Goal: Information Seeking & Learning: Learn about a topic

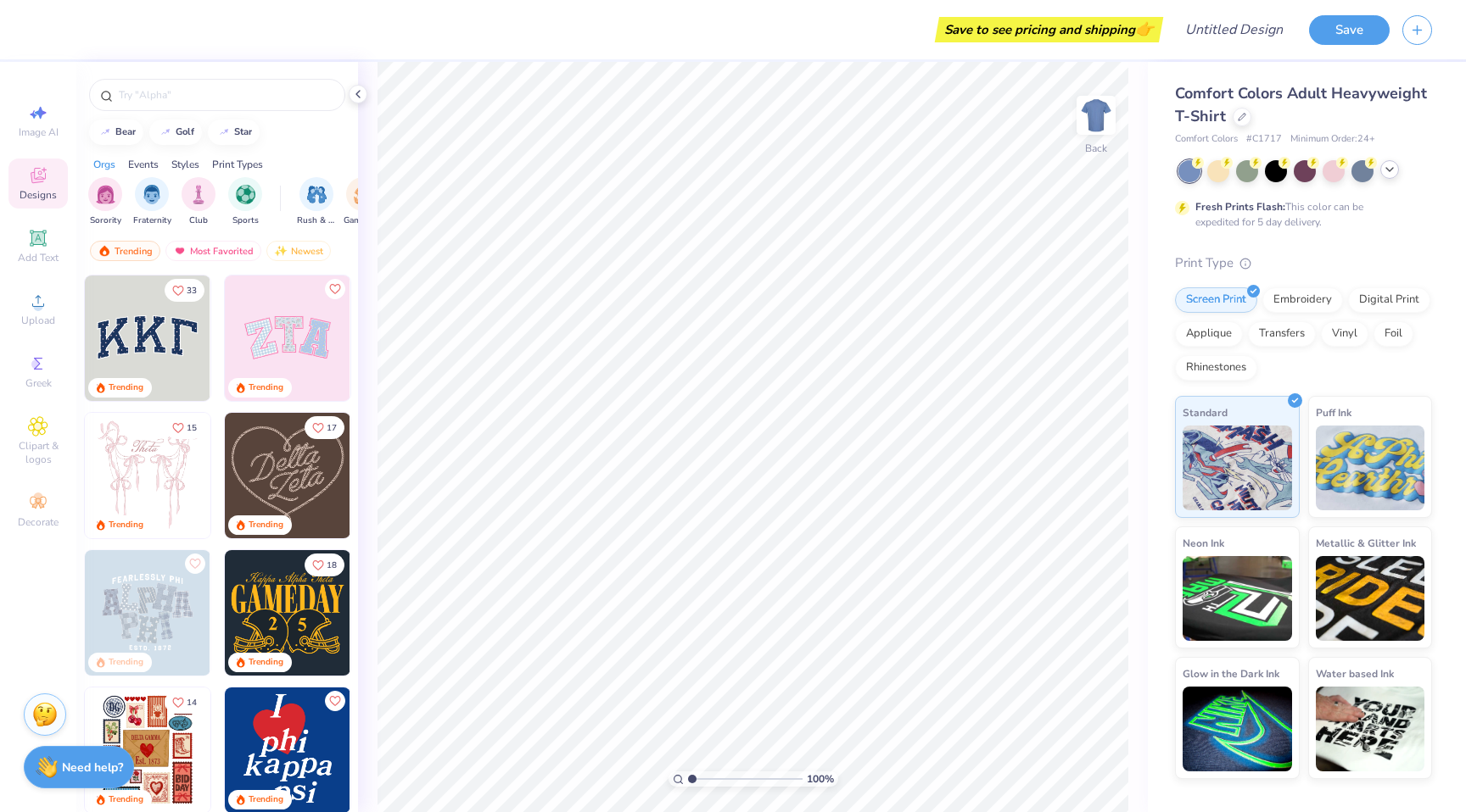
click at [1388, 172] on icon at bounding box center [1391, 170] width 14 height 14
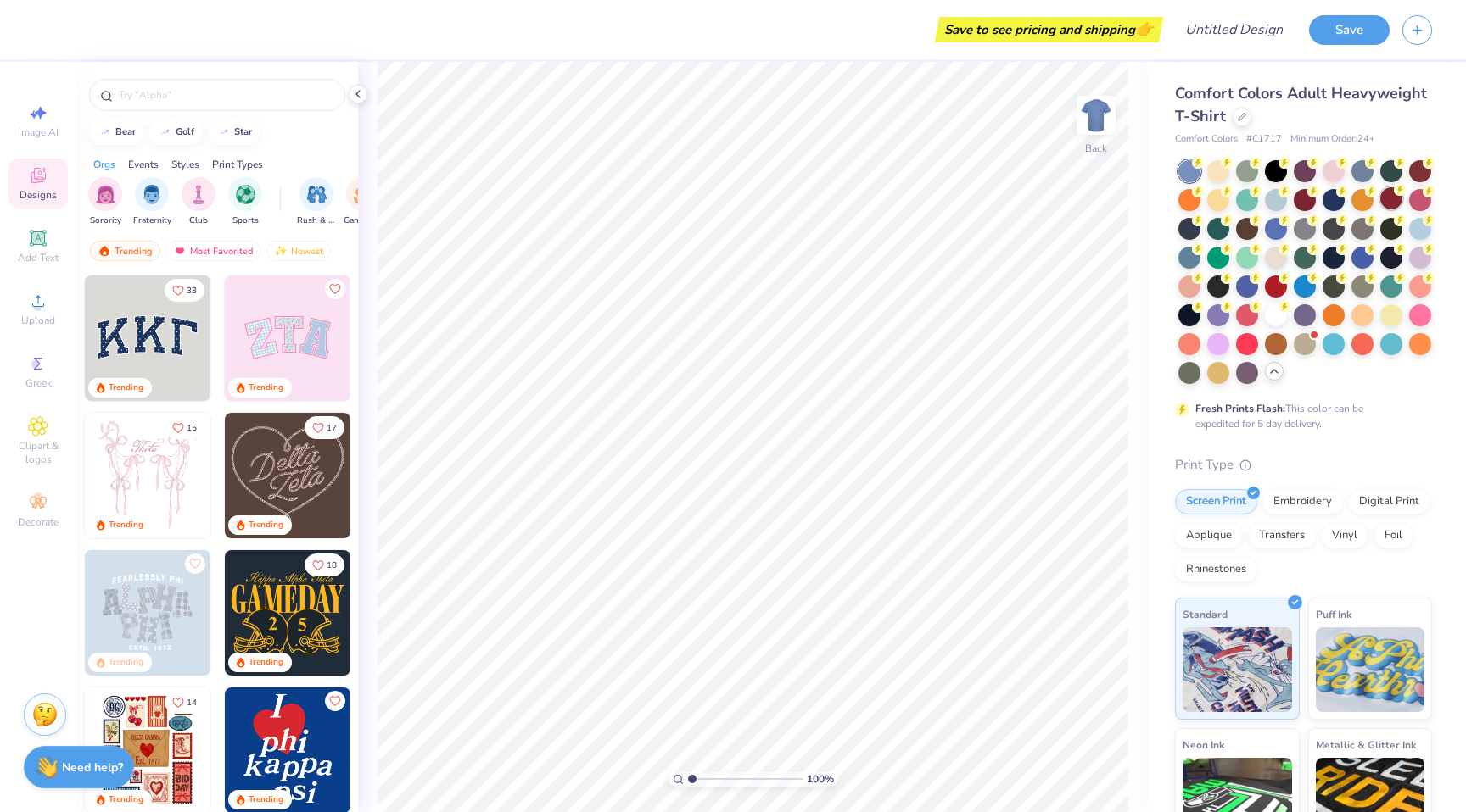
click at [1394, 202] on div at bounding box center [1392, 199] width 22 height 22
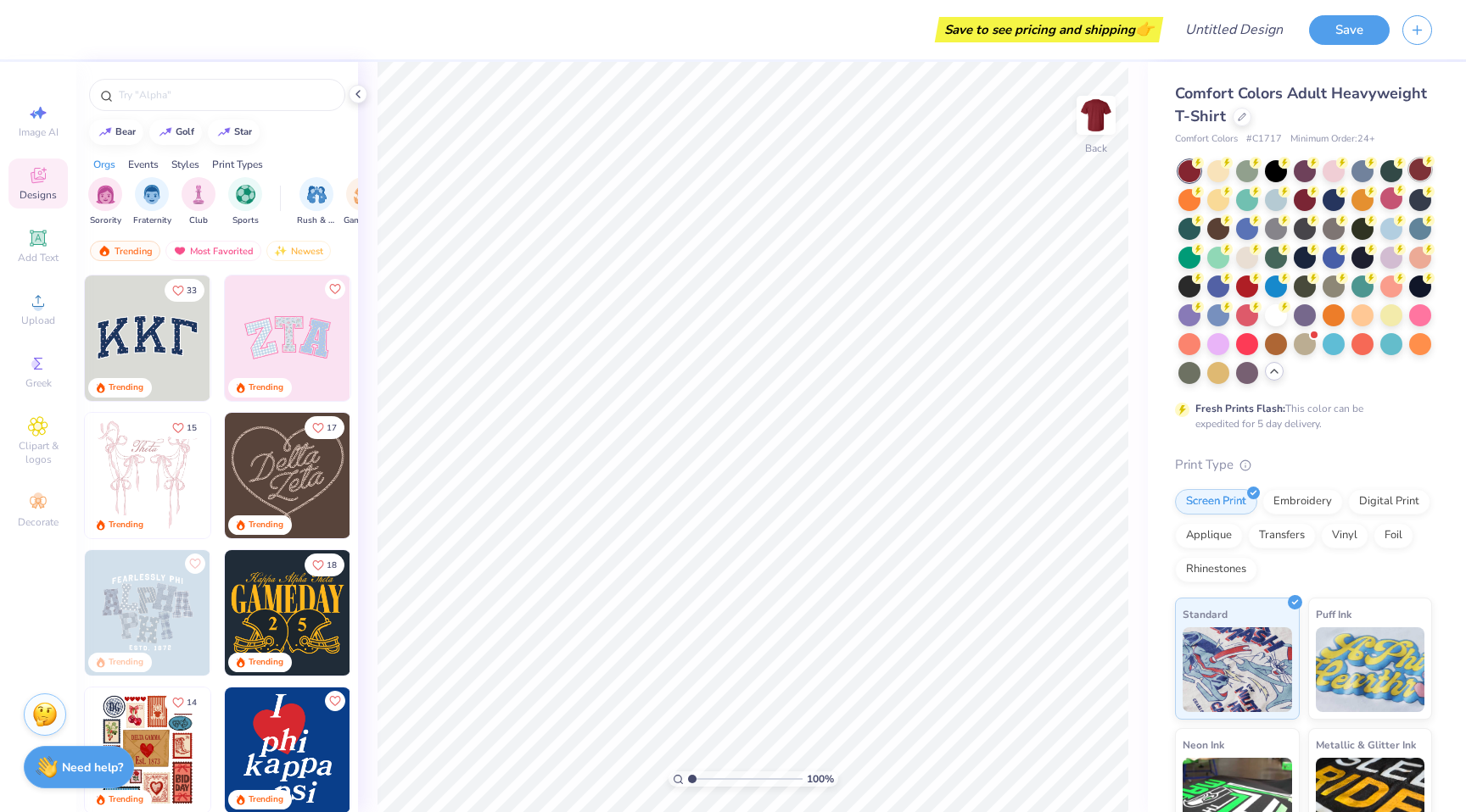
click at [1417, 173] on div at bounding box center [1420, 170] width 22 height 22
click at [1194, 232] on div at bounding box center [1190, 227] width 22 height 22
click at [1216, 229] on div at bounding box center [1219, 227] width 22 height 22
click at [1284, 289] on div at bounding box center [1276, 285] width 22 height 22
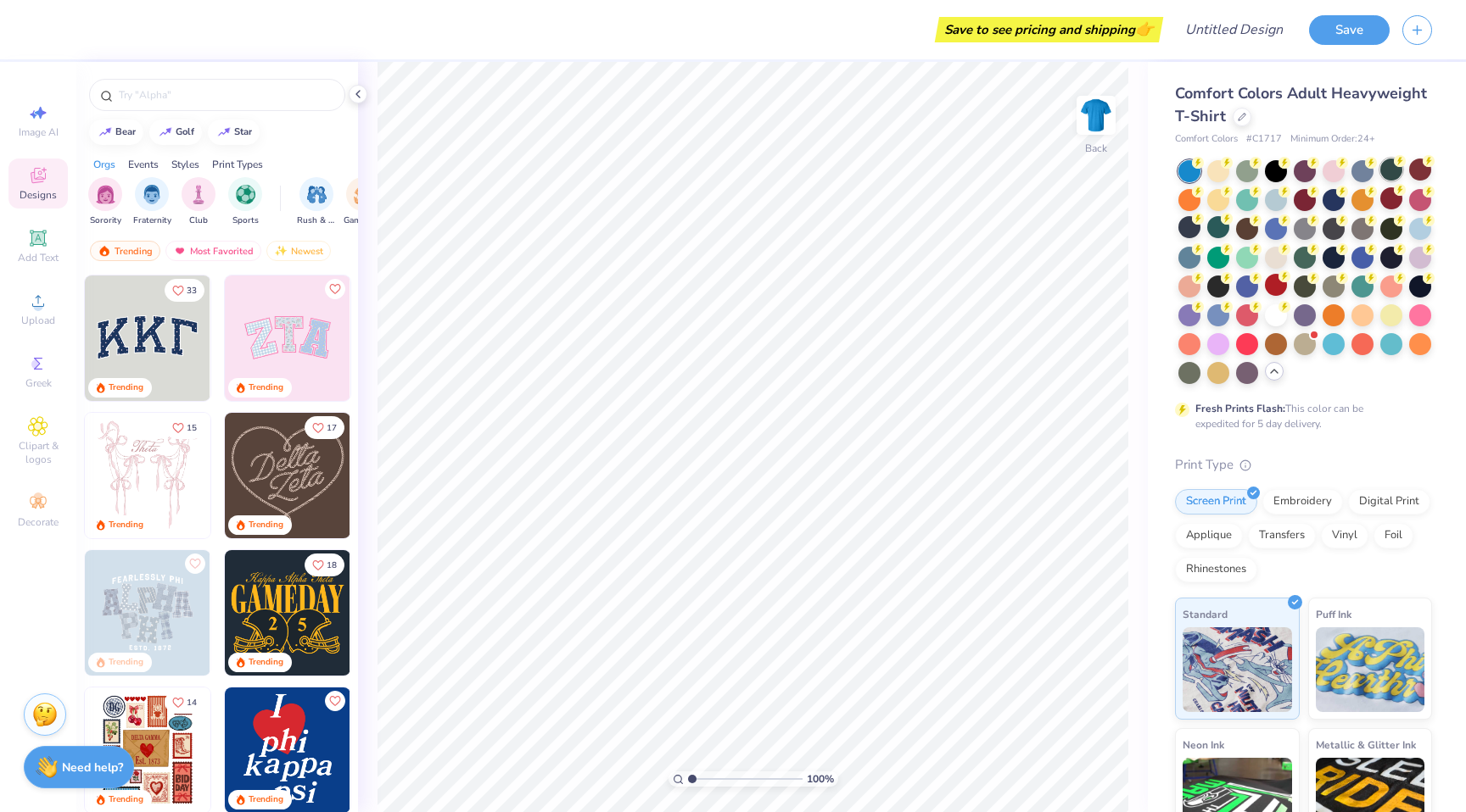
click at [1384, 170] on div at bounding box center [1392, 170] width 22 height 22
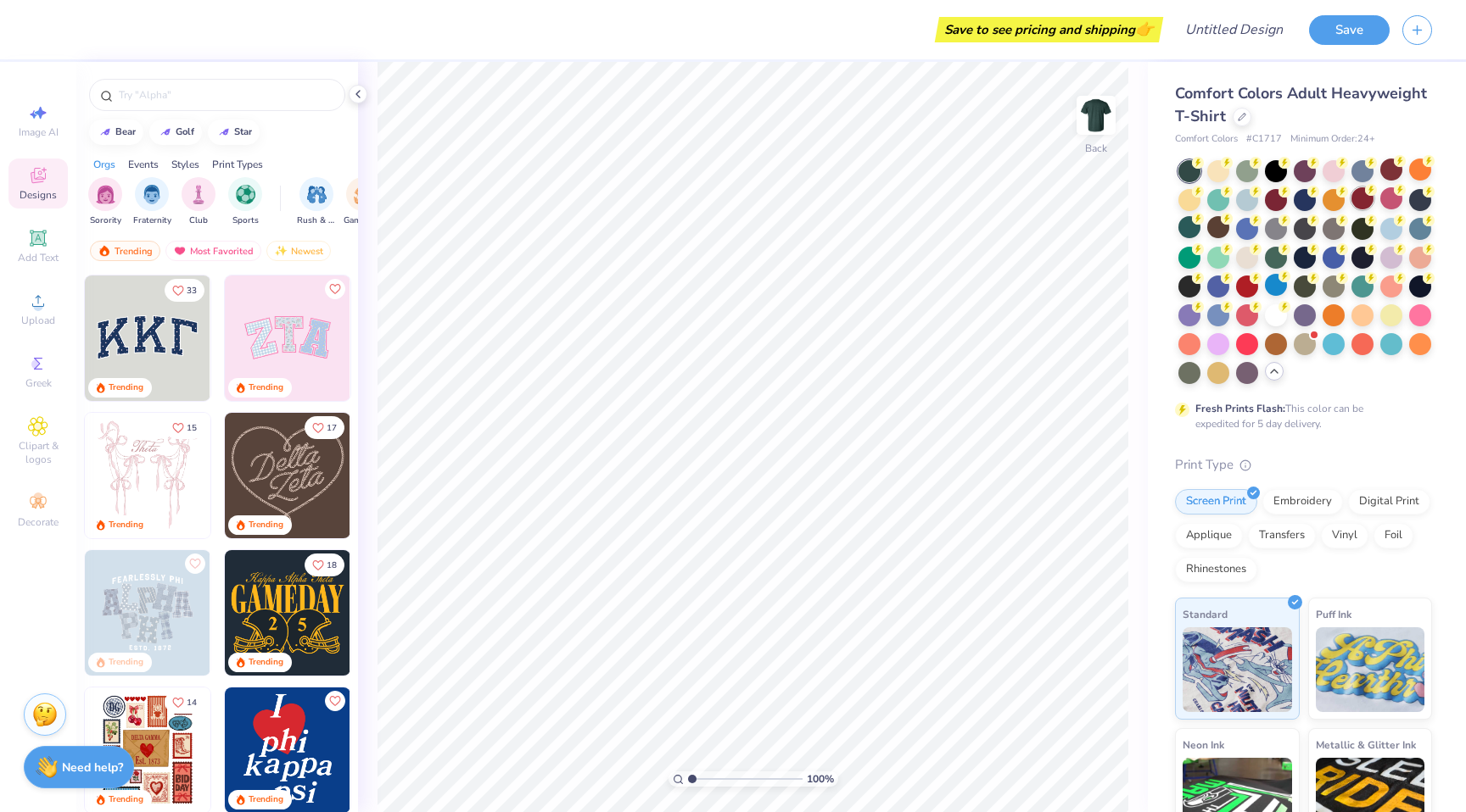
click at [1355, 196] on div at bounding box center [1363, 199] width 22 height 22
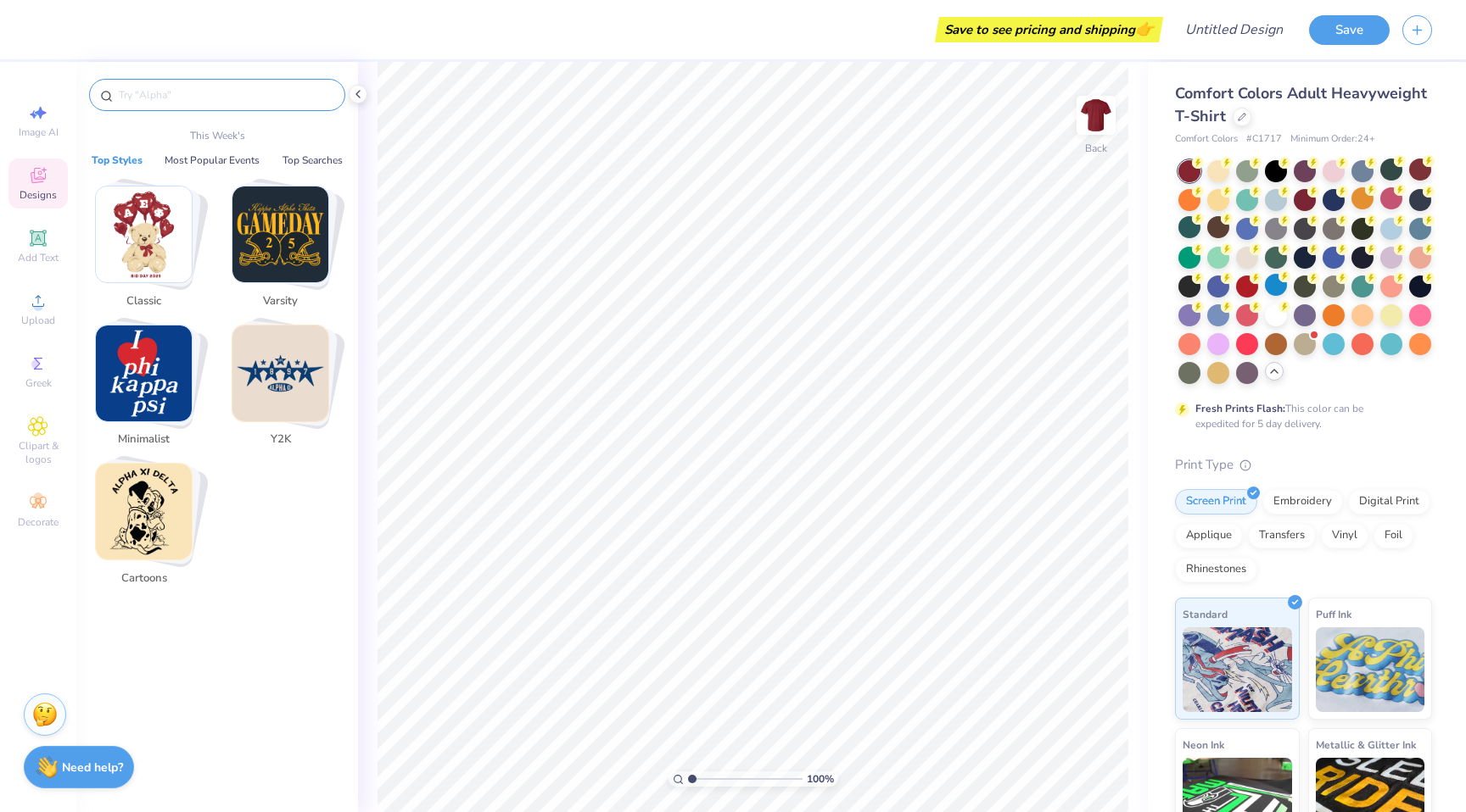
click at [170, 96] on input "text" at bounding box center [225, 94] width 218 height 17
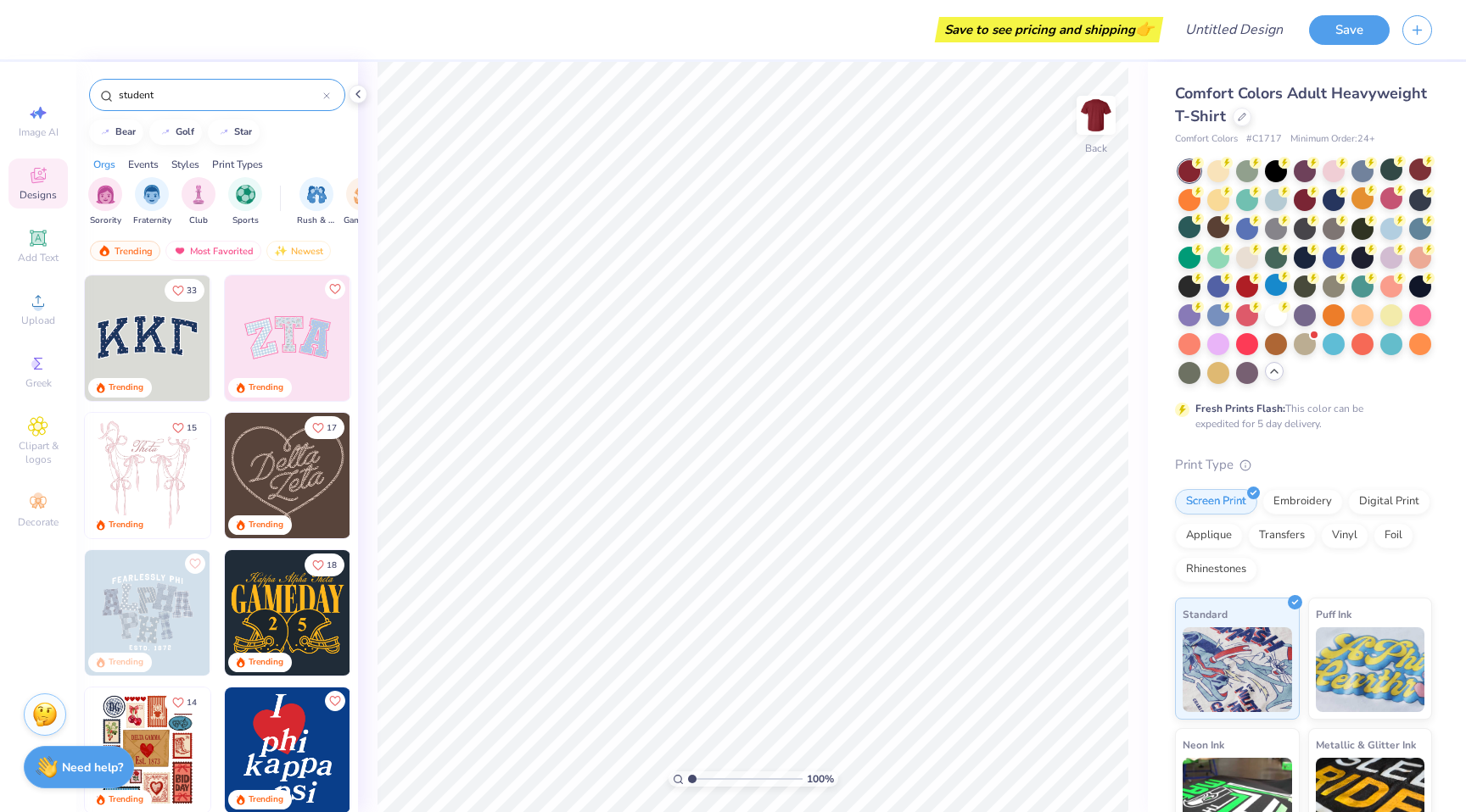
type input "student"
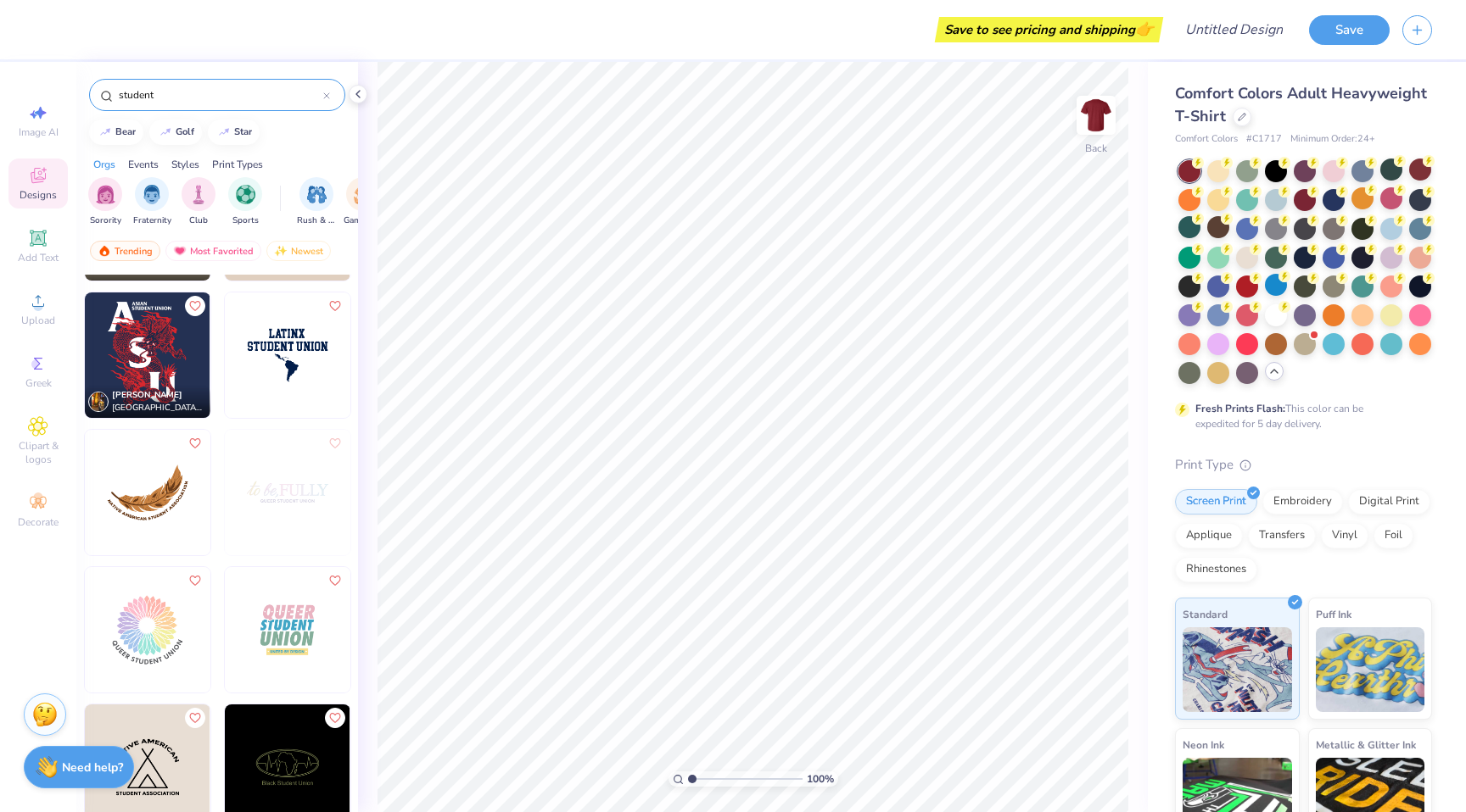
scroll to position [696, 0]
